Goal: Transaction & Acquisition: Book appointment/travel/reservation

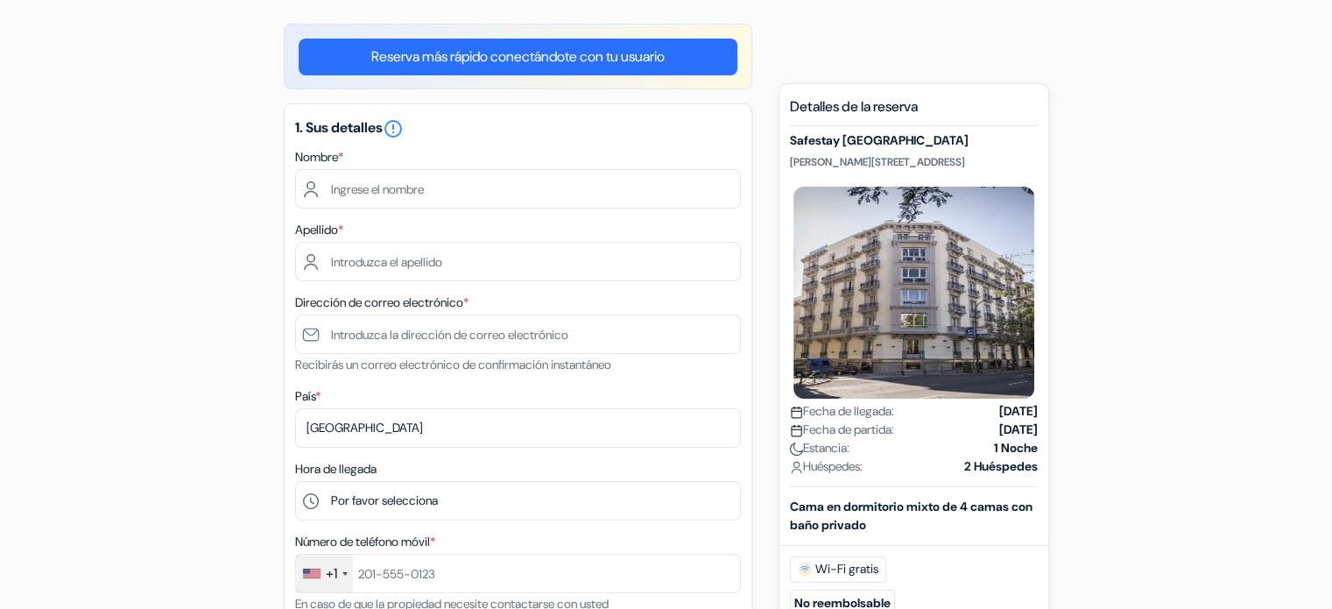
scroll to position [158, 0]
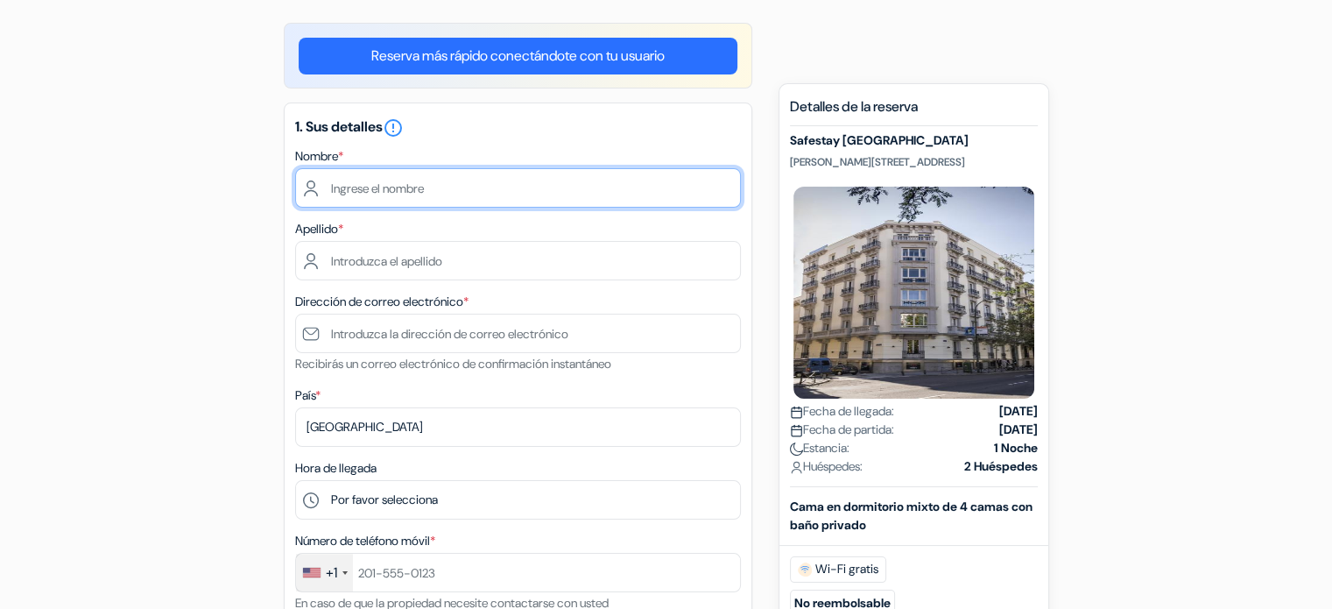
click at [427, 181] on input "text" at bounding box center [518, 187] width 446 height 39
type input "Claudia"
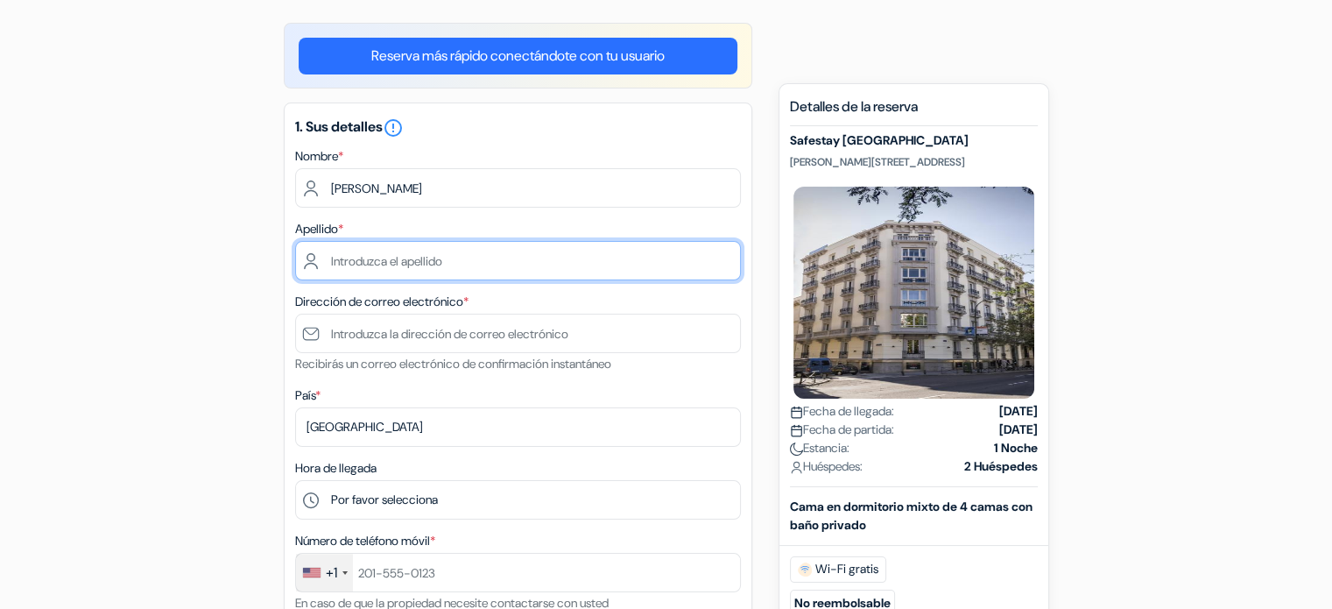
click at [400, 251] on input "text" at bounding box center [518, 260] width 446 height 39
type input "Chica Pérez"
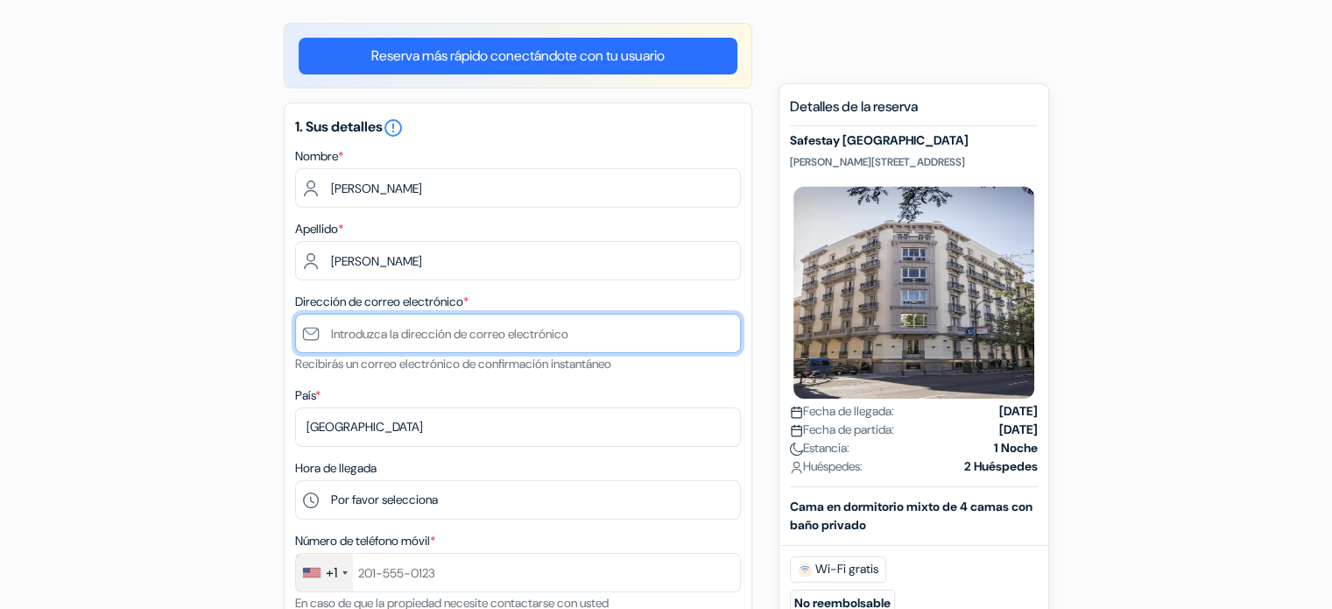
click at [385, 332] on input "text" at bounding box center [518, 333] width 446 height 39
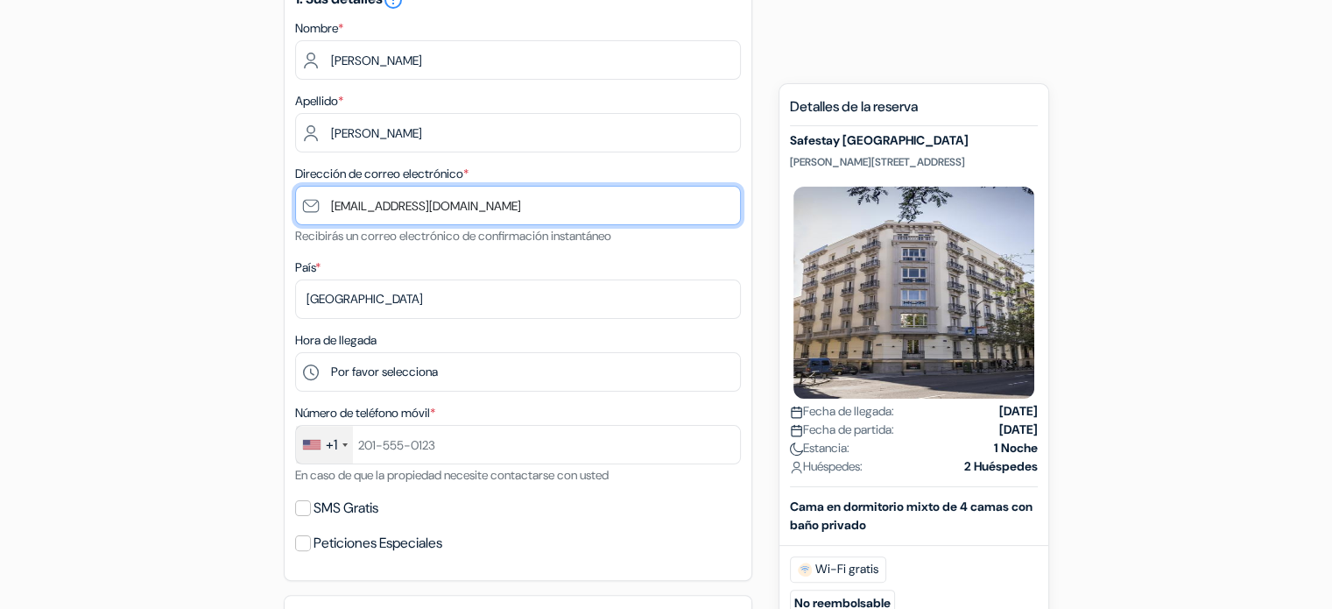
scroll to position [284, 0]
type input "[EMAIL_ADDRESS][DOMAIN_NAME]"
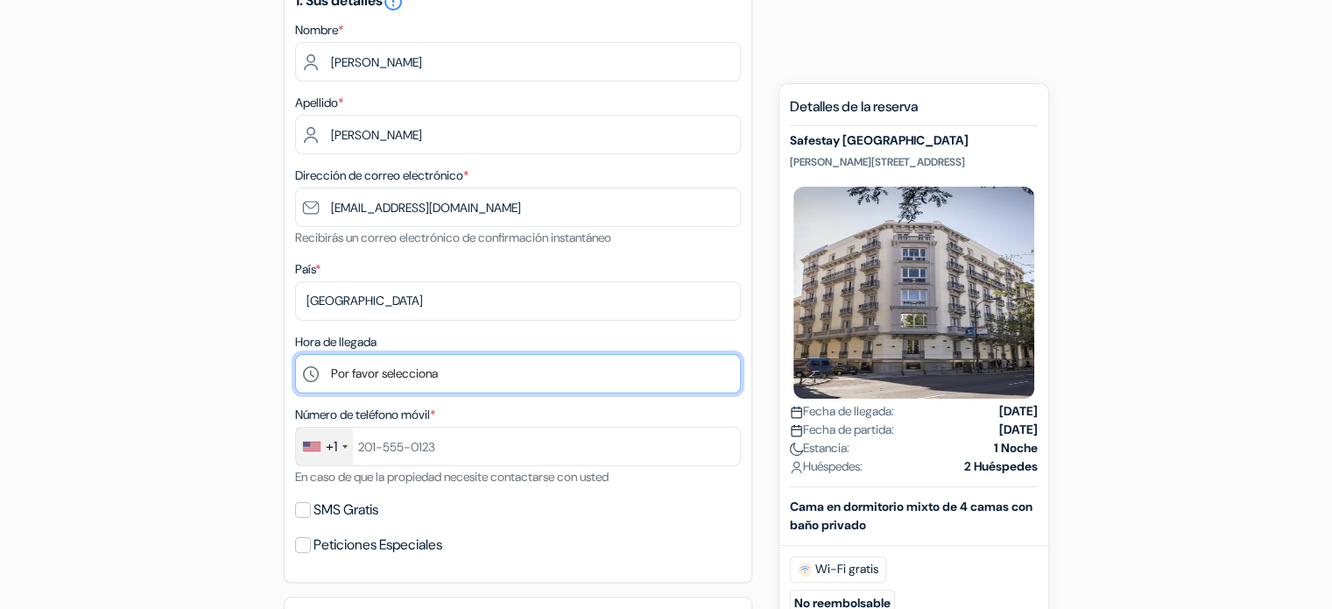
click at [406, 381] on select "Por favor selecciona 1:00 2:00 3:00 4:00 5:00 6:00 7:00 8:00 9:00 10:00 11:00 1…" at bounding box center [518, 373] width 446 height 39
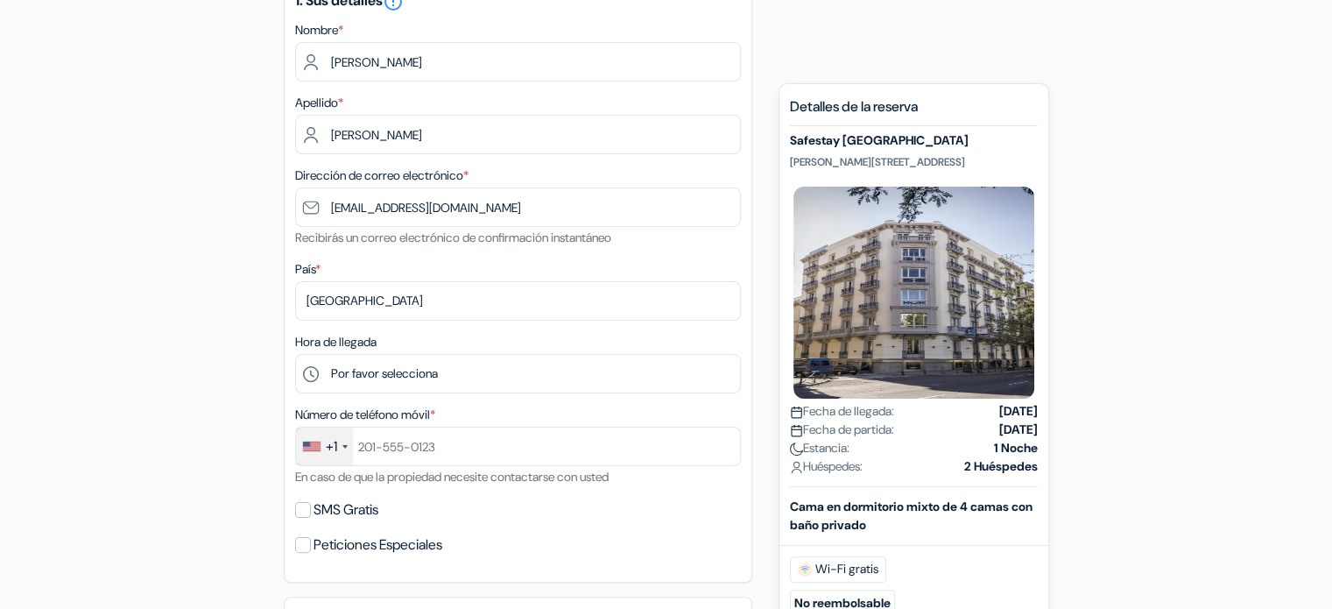
click at [119, 357] on div "add_box Safestay Madrid Central Calle de Sagasta, 22, Madrid, España done done …" at bounding box center [666, 592] width 1156 height 1391
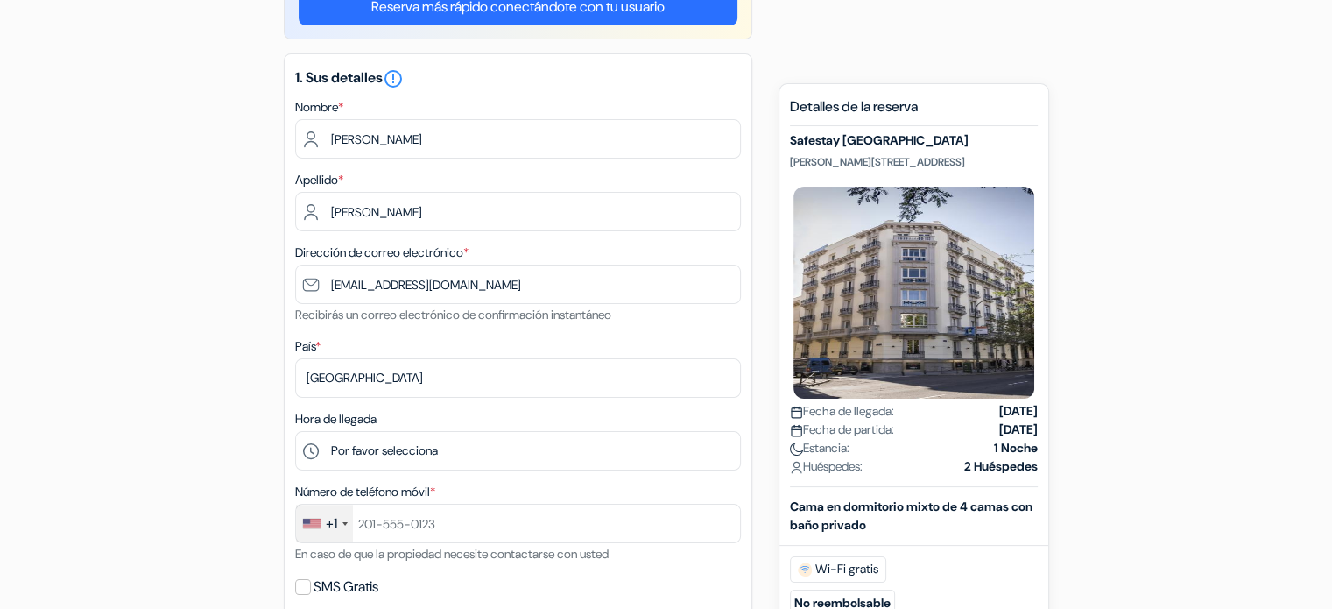
scroll to position [205, 0]
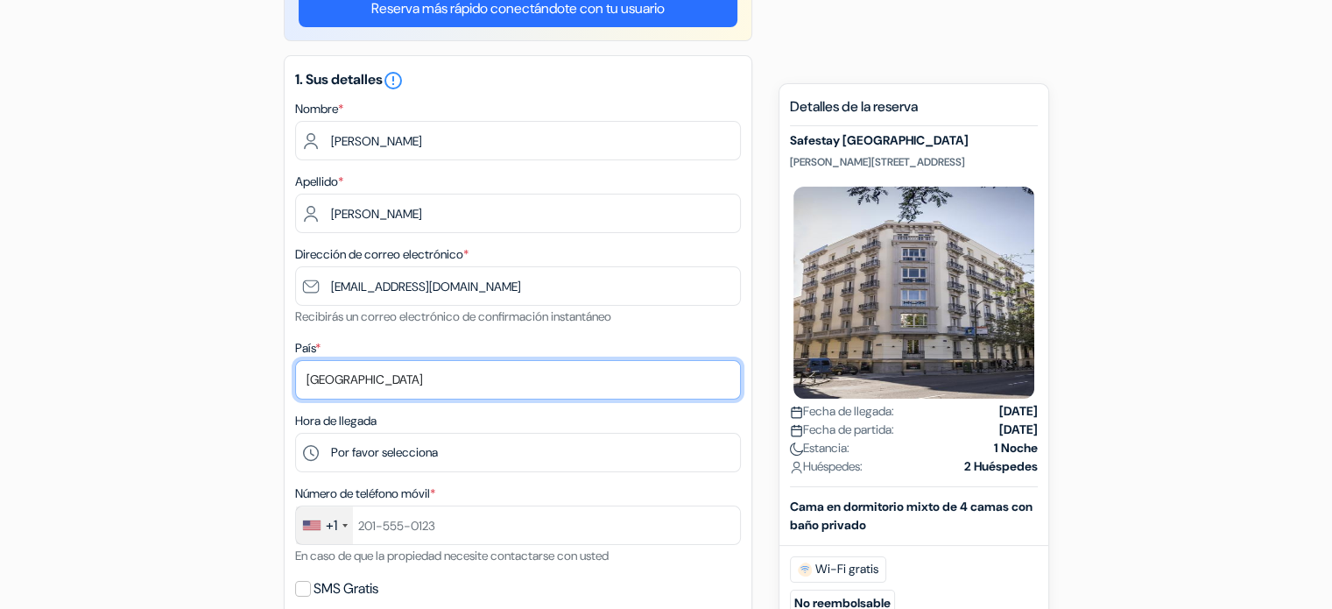
click at [411, 390] on select "Selecciona país Abjasia Afganistán Albania Alemania Andorra Angola Anguila Anti…" at bounding box center [518, 379] width 446 height 39
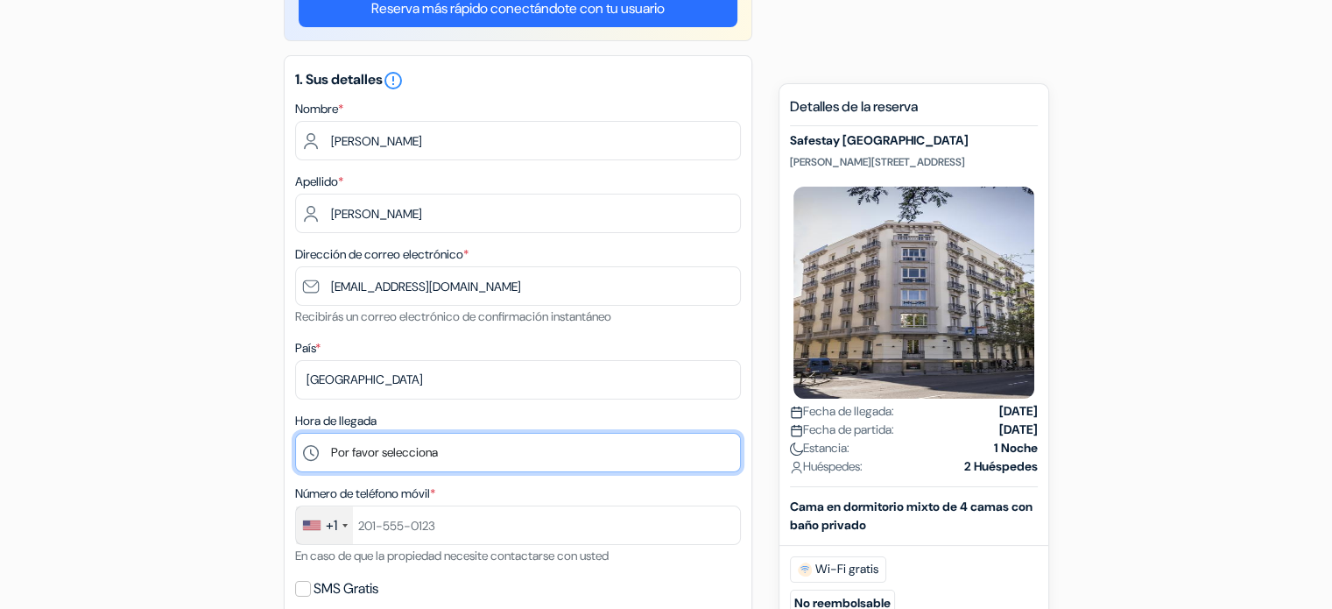
click at [403, 461] on select "Por favor selecciona 1:00 2:00 3:00 4:00 5:00 6:00 7:00 8:00 9:00 10:00 11:00 1…" at bounding box center [518, 452] width 446 height 39
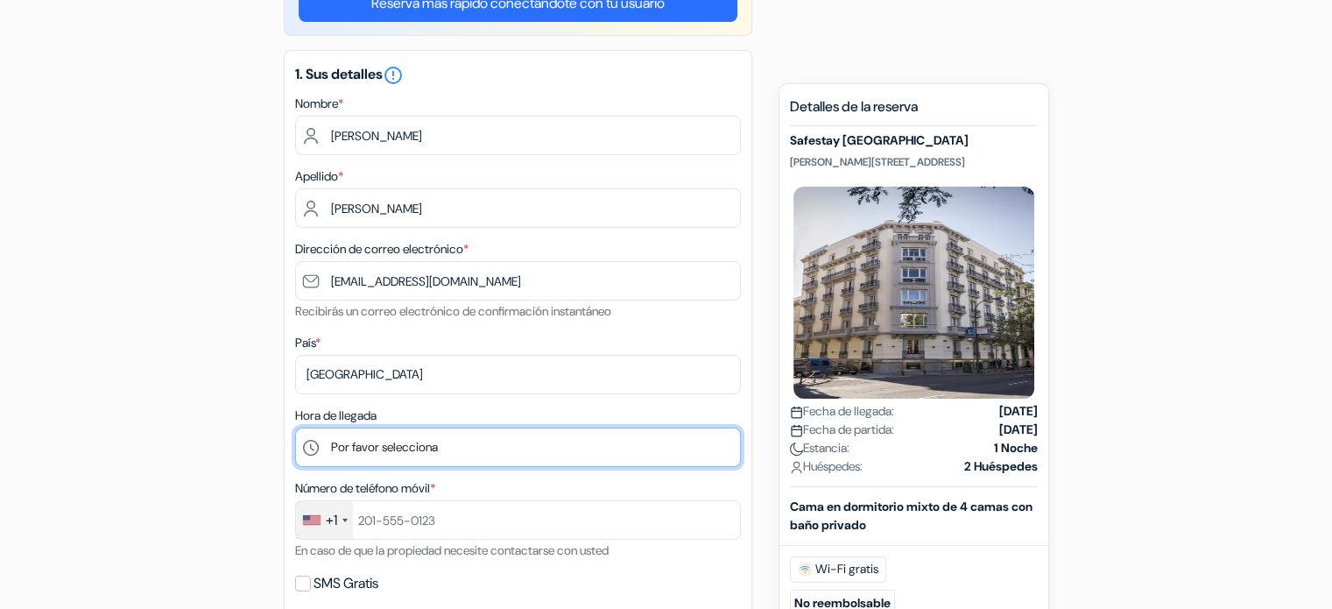
scroll to position [208, 0]
click at [403, 461] on select "Por favor selecciona 1:00 2:00 3:00 4:00 5:00 6:00 7:00 8:00 9:00 10:00 11:00 1…" at bounding box center [518, 448] width 446 height 39
select select "16"
click at [295, 430] on select "Por favor selecciona 1:00 2:00 3:00 4:00 5:00 6:00 7:00 8:00 9:00 10:00 11:00 1…" at bounding box center [518, 448] width 446 height 39
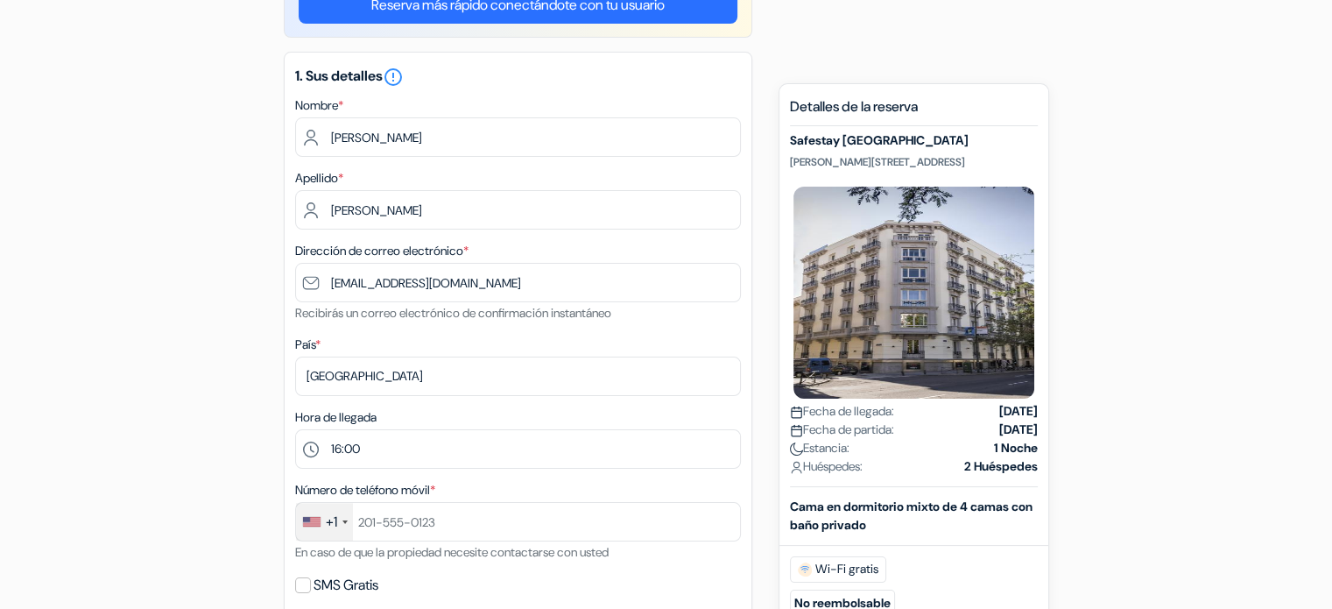
click at [117, 360] on div "add_box Safestay Madrid Central Calle de Sagasta, 22, Madrid, España done done …" at bounding box center [666, 611] width 1156 height 1278
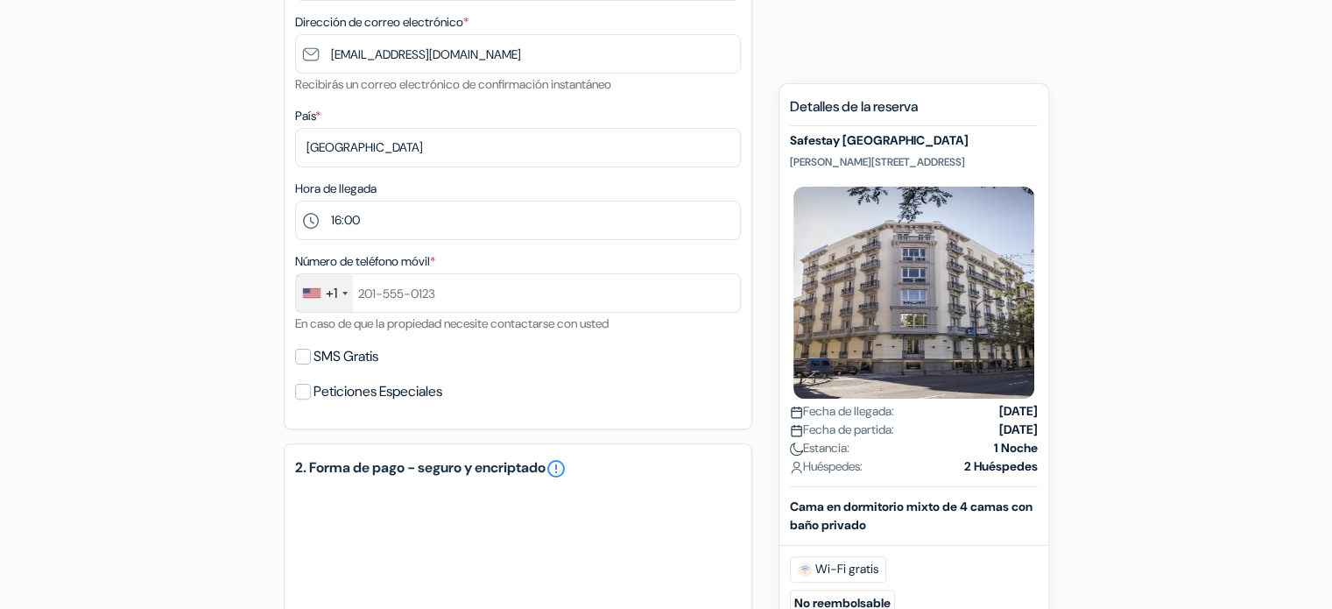
scroll to position [443, 0]
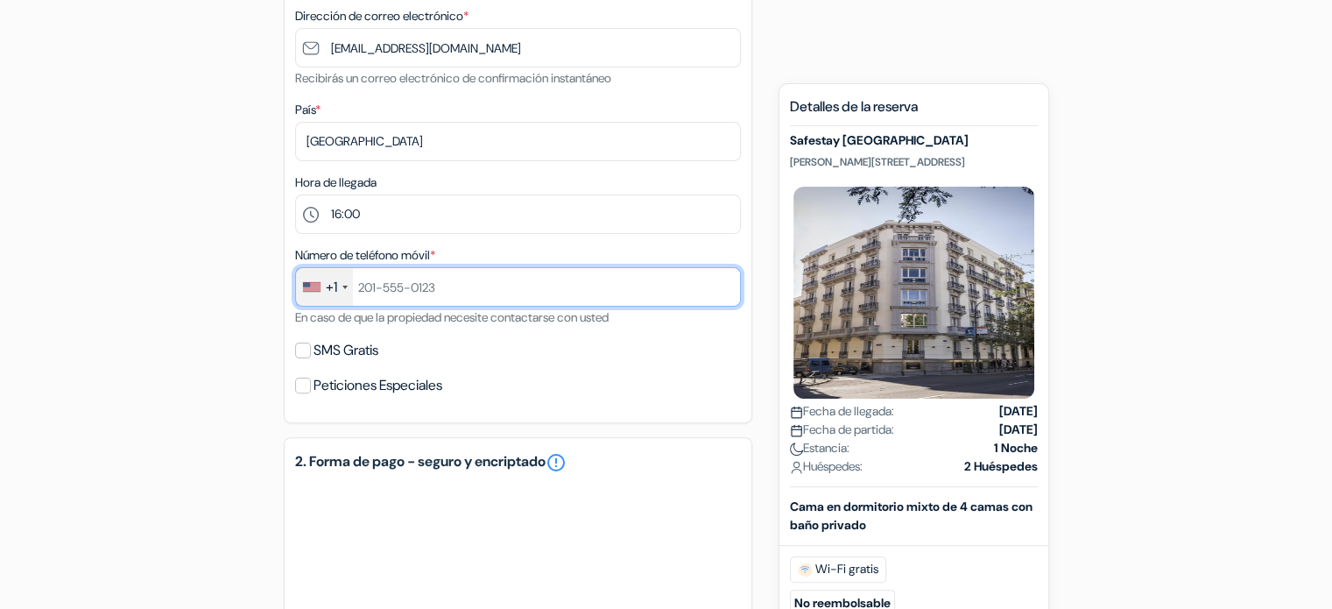
click at [437, 287] on input "text" at bounding box center [518, 286] width 446 height 39
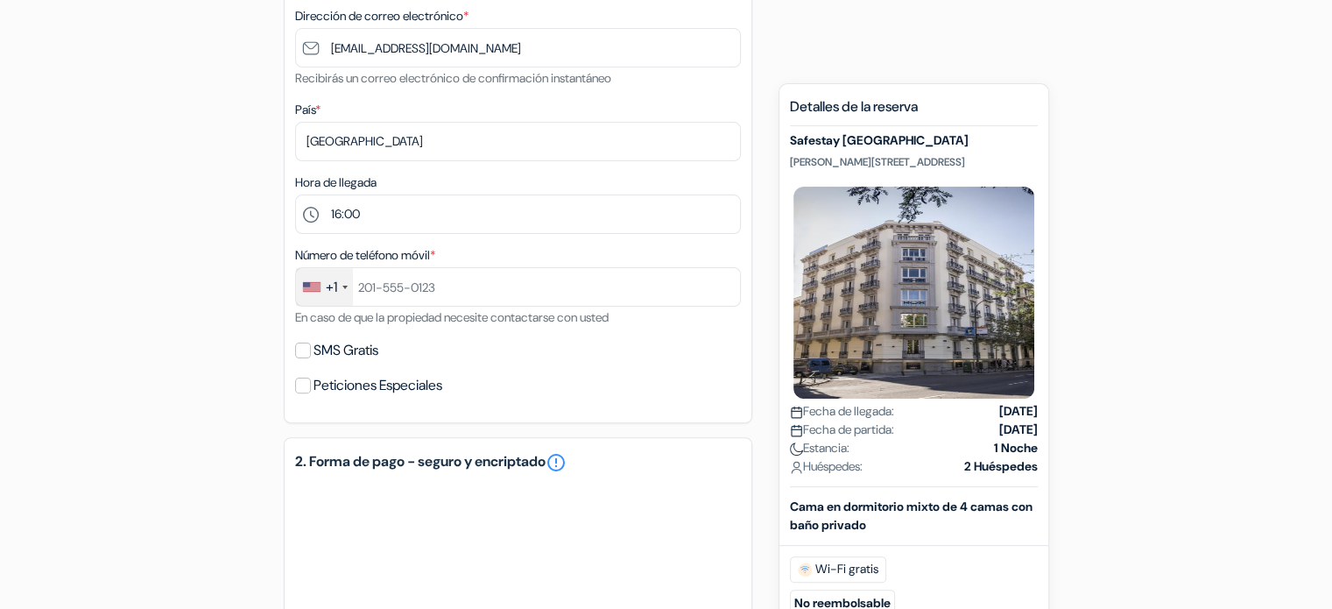
click at [342, 300] on div "+1" at bounding box center [324, 287] width 57 height 38
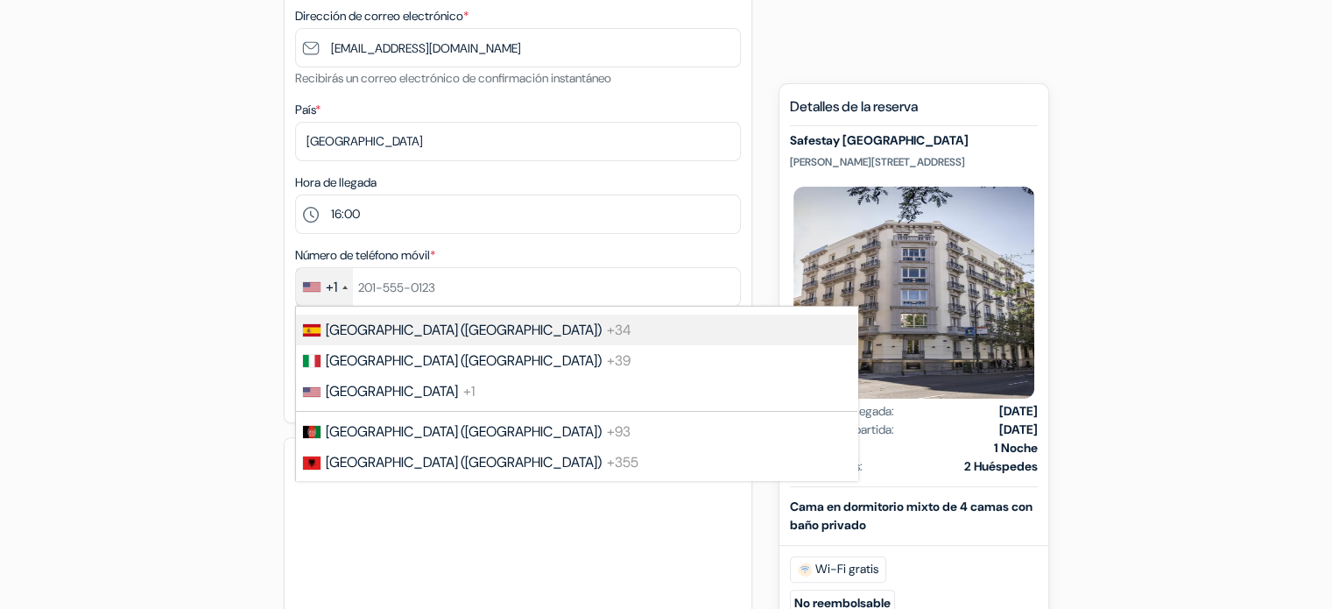
click at [354, 335] on span "Spain (España)" at bounding box center [464, 330] width 276 height 18
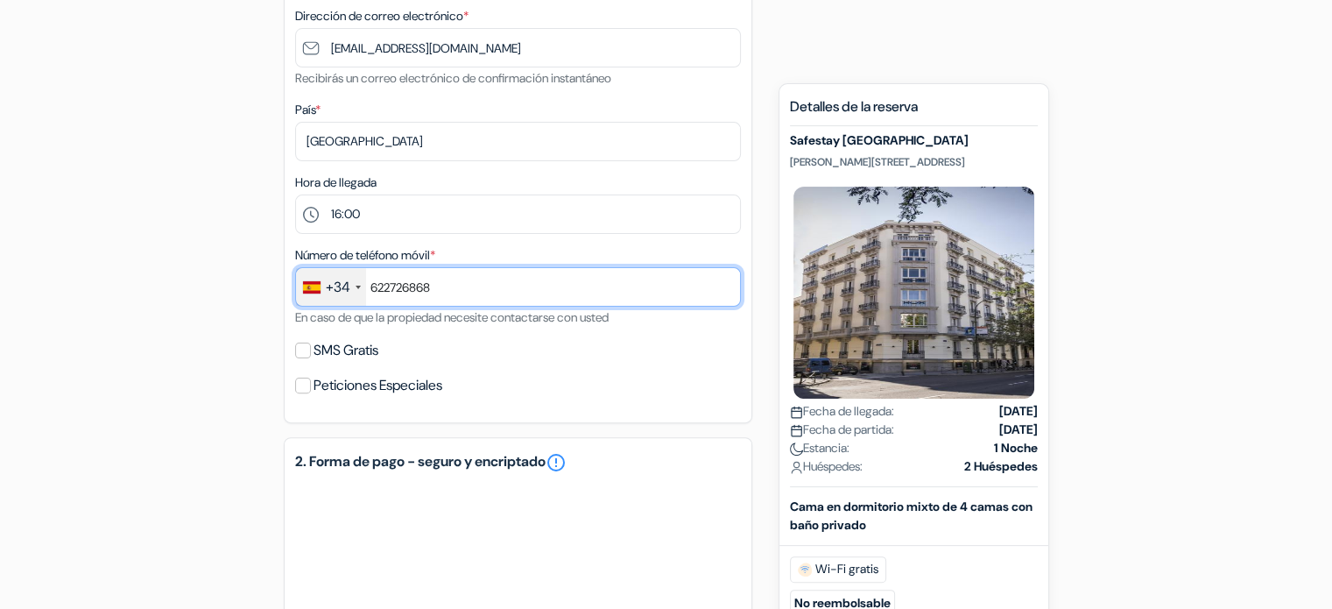
scroll to position [671, 0]
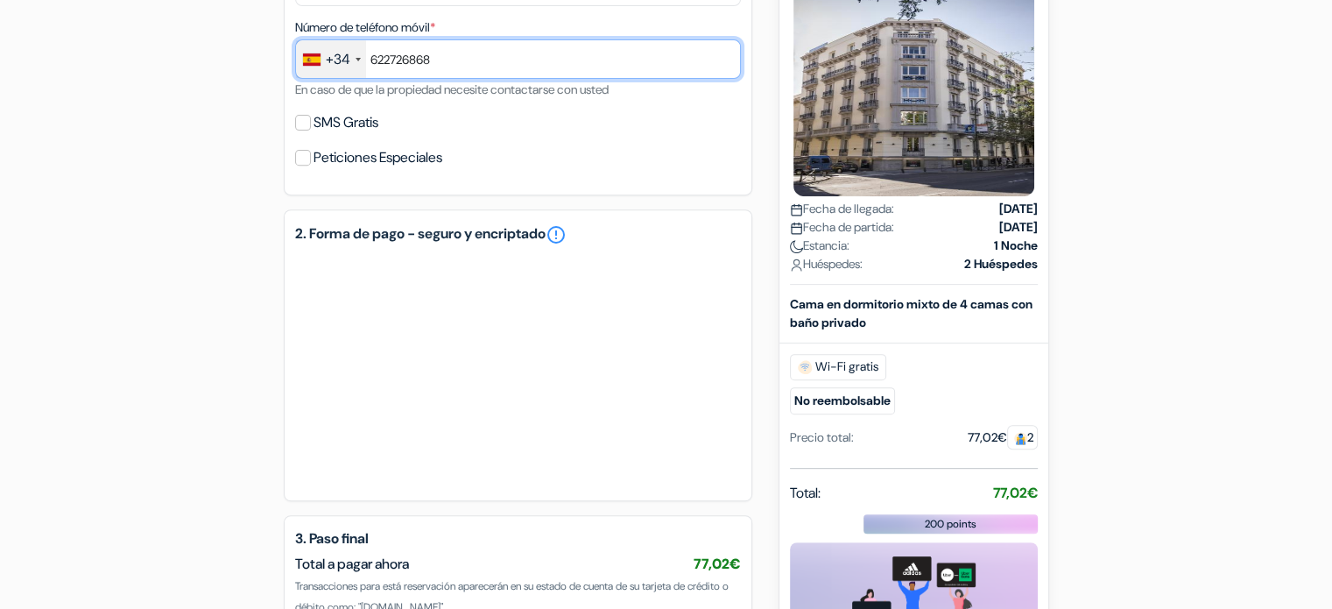
type input "622726868"
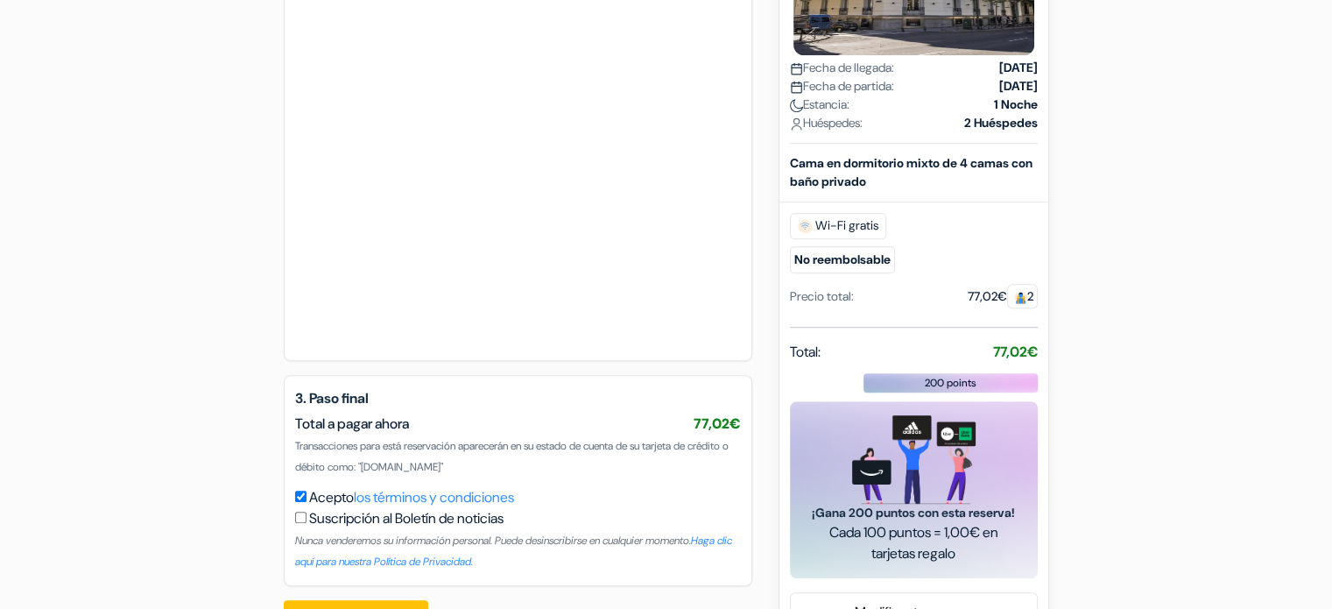
scroll to position [1137, 0]
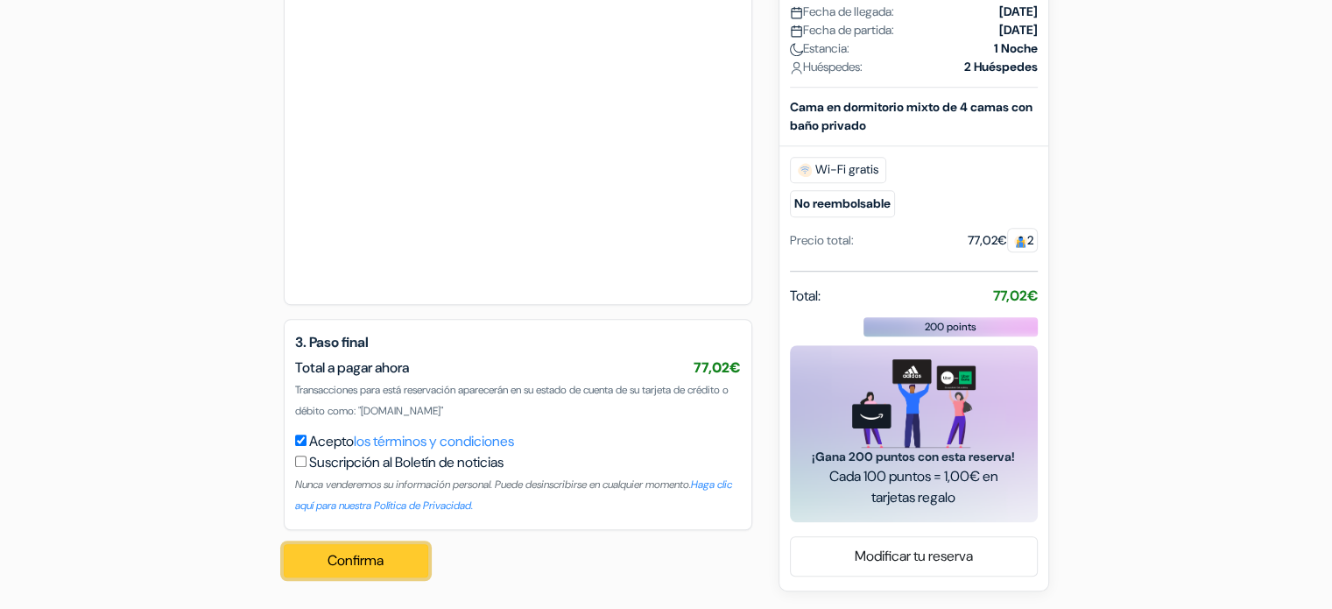
click at [336, 560] on button "Confirma Loading..." at bounding box center [356, 560] width 145 height 33
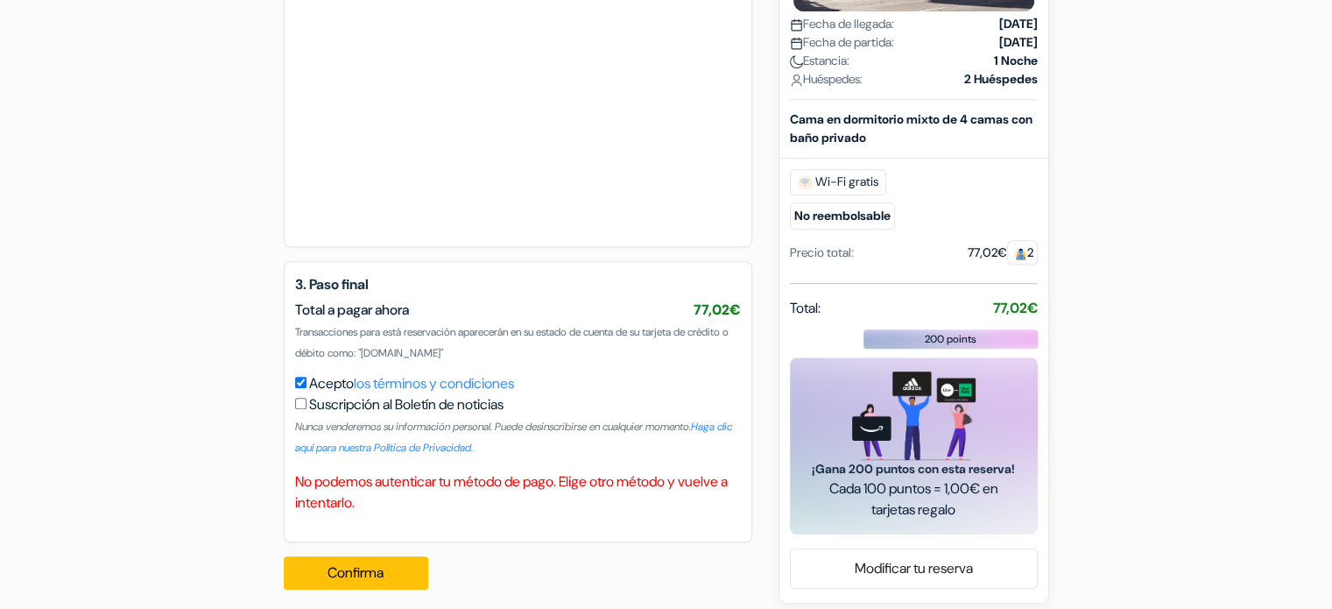
scroll to position [1207, 0]
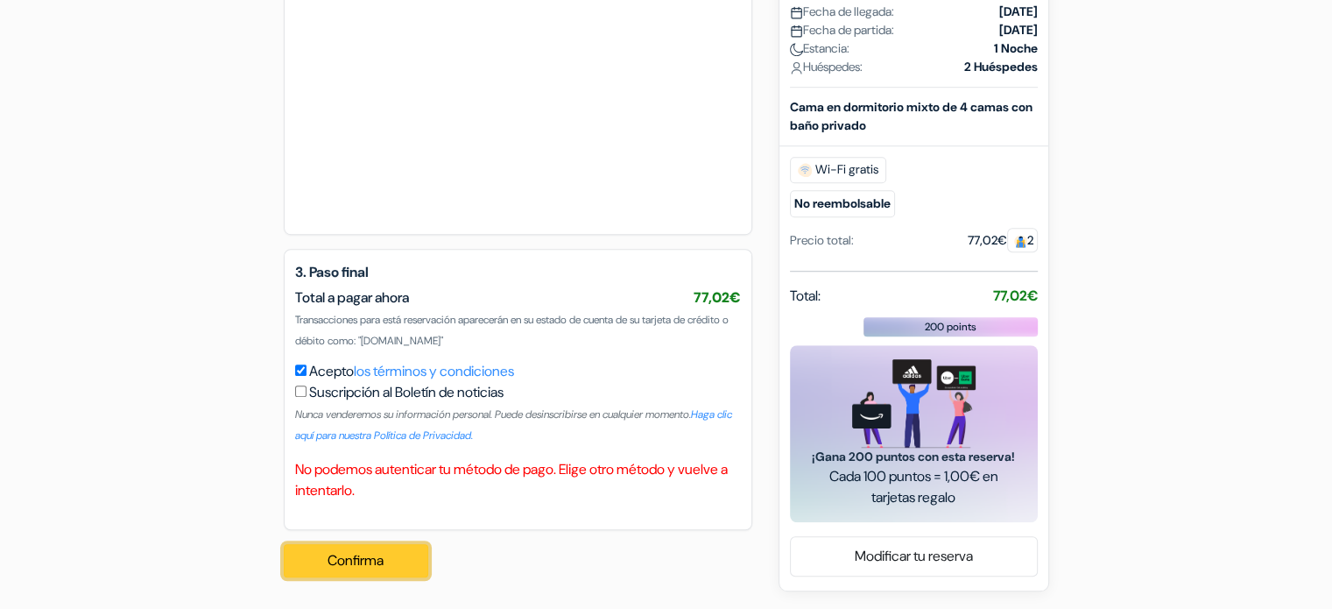
click at [406, 561] on button "Confirma Loading..." at bounding box center [356, 560] width 145 height 33
click at [356, 541] on div "Confirma Loading... Procesando su pedido..." at bounding box center [362, 560] width 156 height 61
click at [368, 549] on button "Confirma Loading..." at bounding box center [356, 560] width 145 height 33
